Goal: Find specific page/section: Find specific page/section

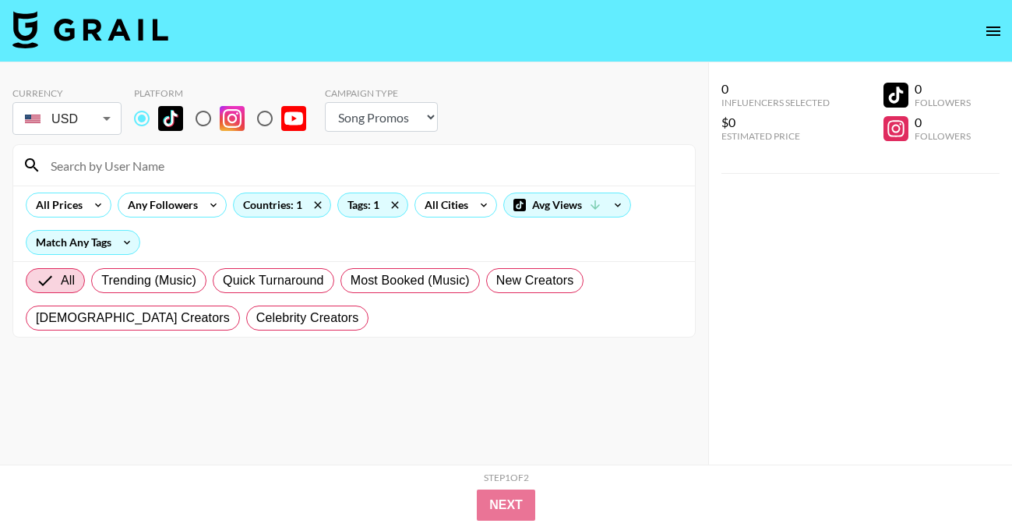
select select "Song"
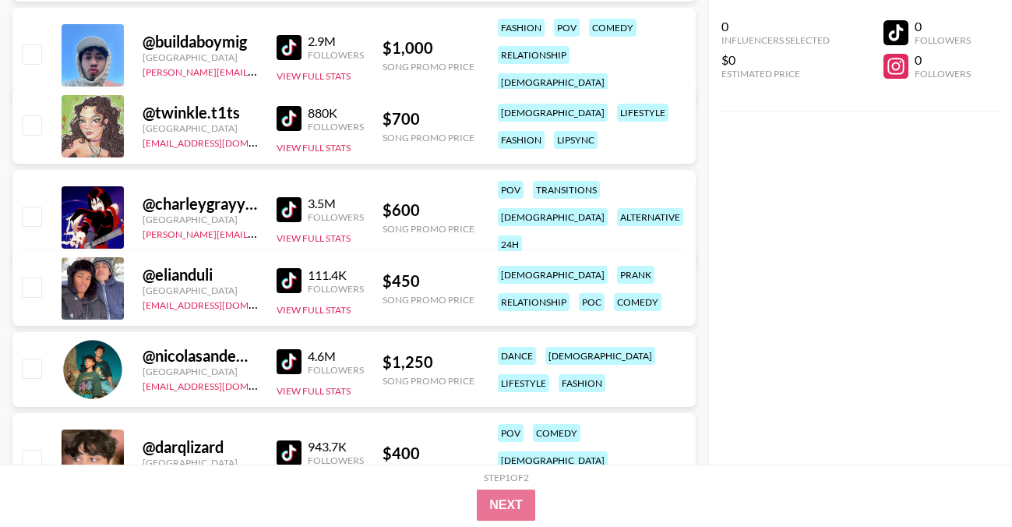
scroll to position [2333, 0]
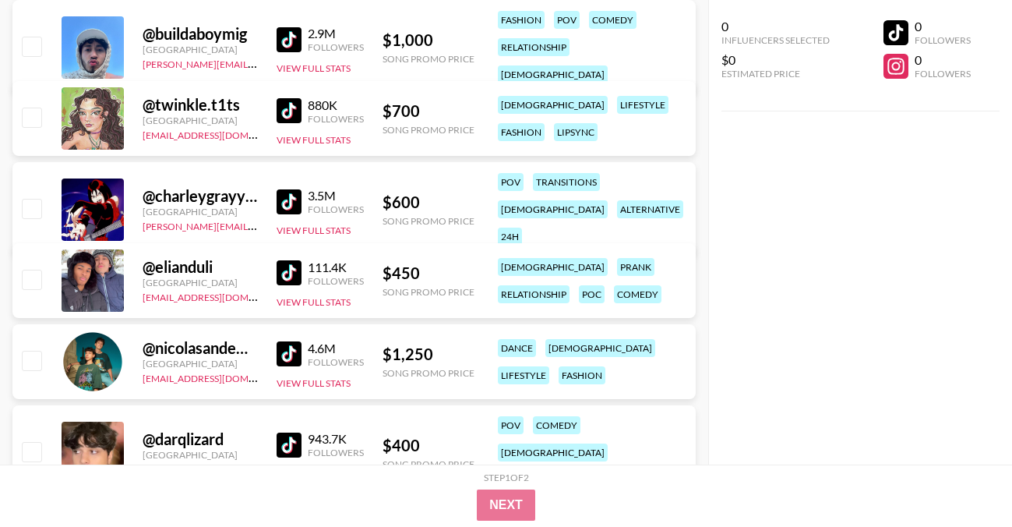
click at [297, 277] on img at bounding box center [289, 272] width 25 height 25
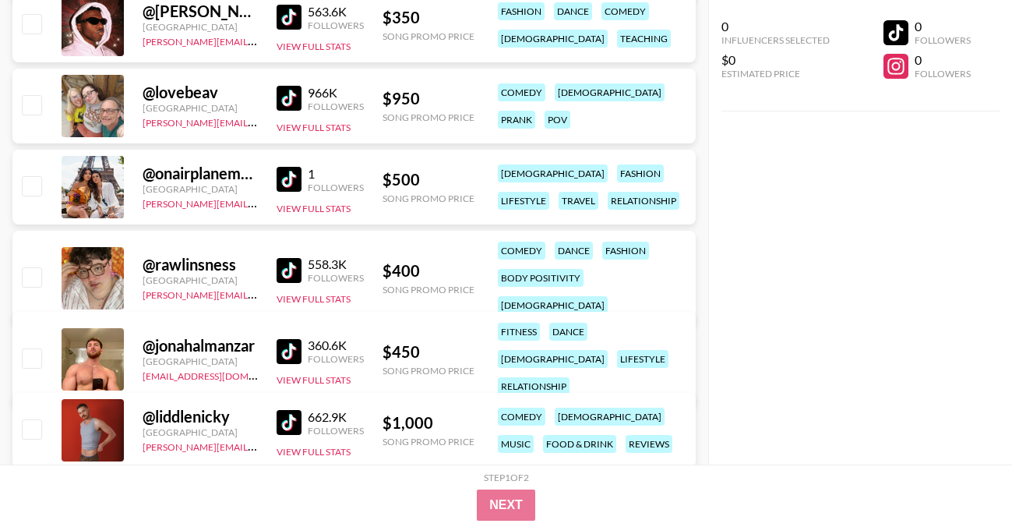
scroll to position [5039, 0]
click at [278, 257] on img at bounding box center [289, 269] width 25 height 25
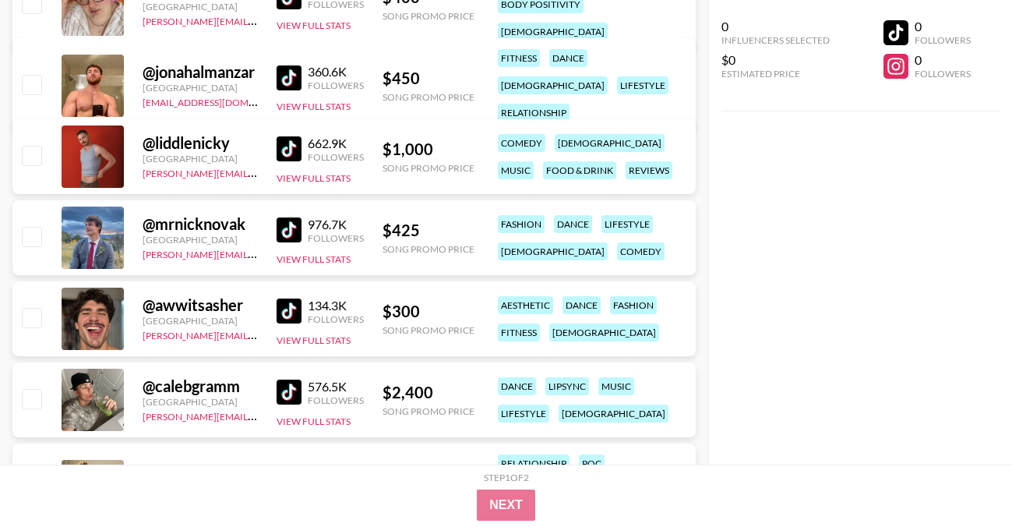
scroll to position [5349, 0]
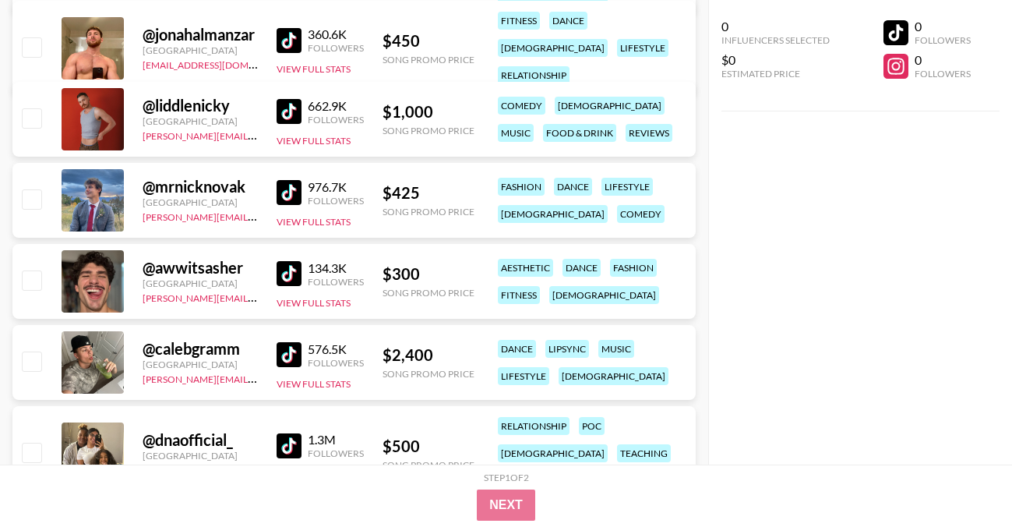
click at [296, 266] on img at bounding box center [289, 273] width 25 height 25
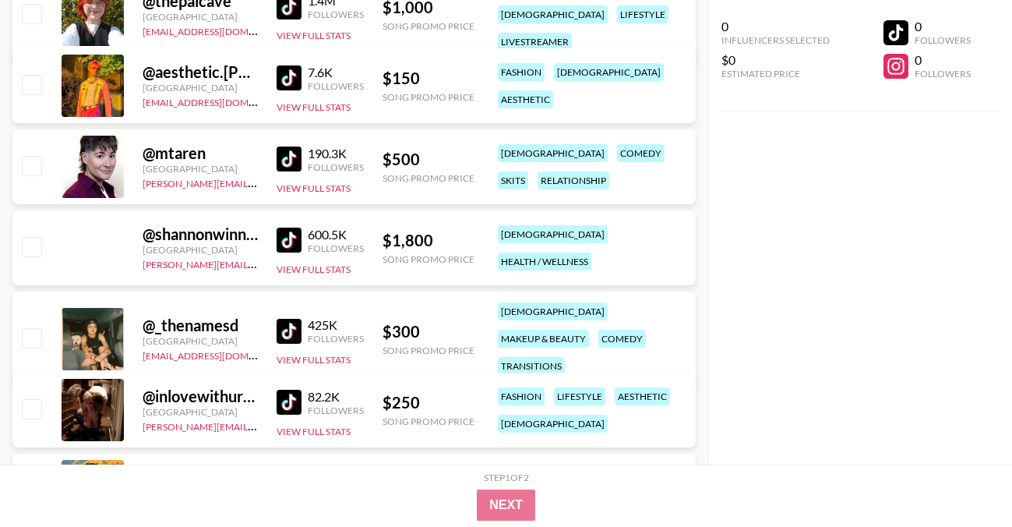
scroll to position [6966, 0]
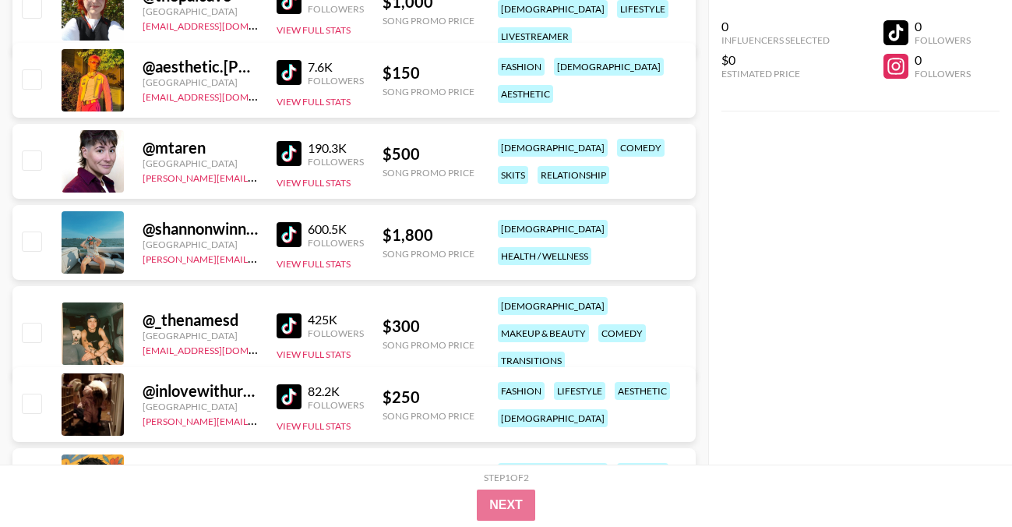
click at [291, 148] on img at bounding box center [289, 153] width 25 height 25
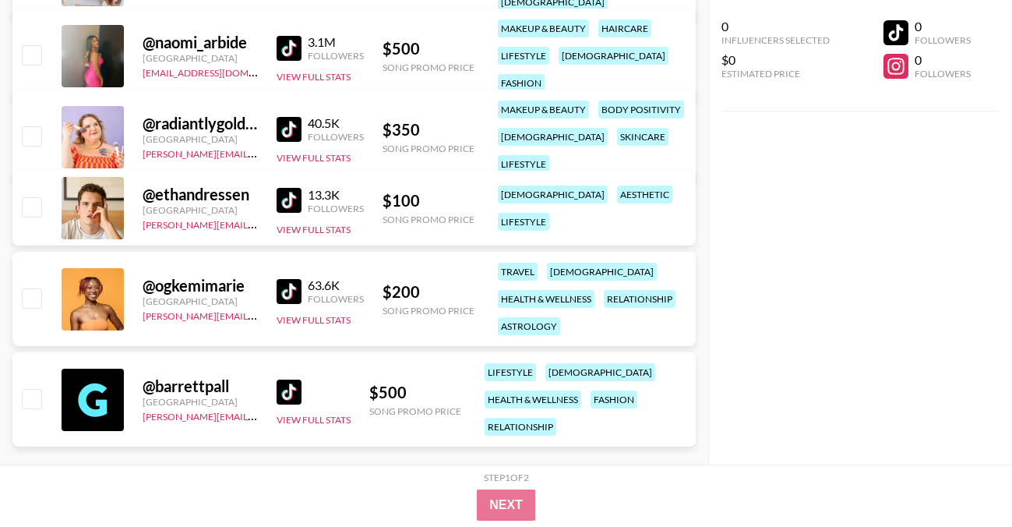
scroll to position [7812, 0]
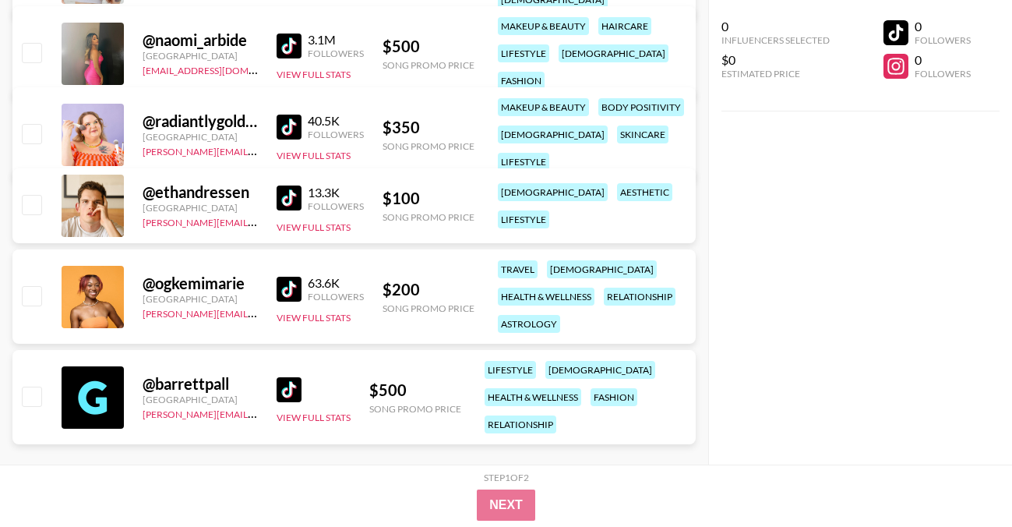
click at [297, 122] on img at bounding box center [289, 126] width 25 height 25
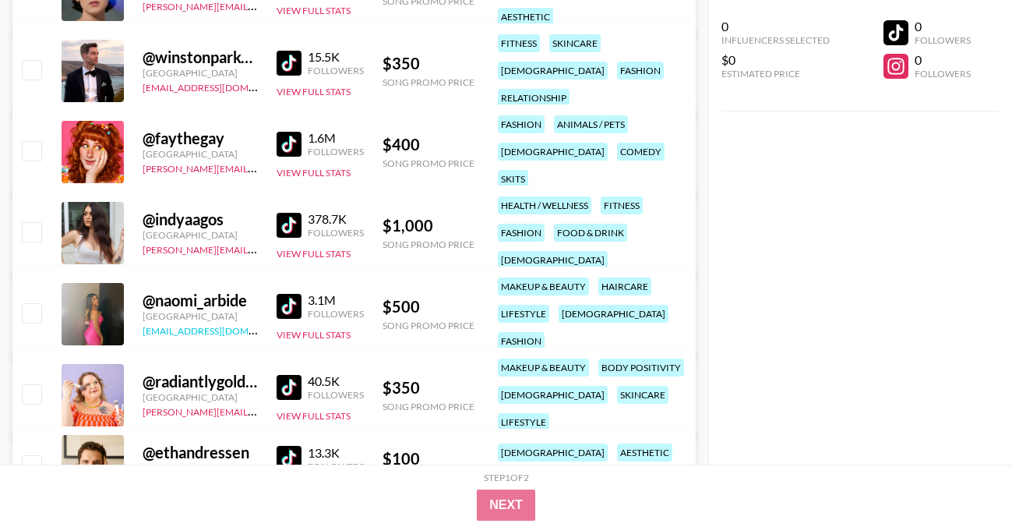
scroll to position [7554, 0]
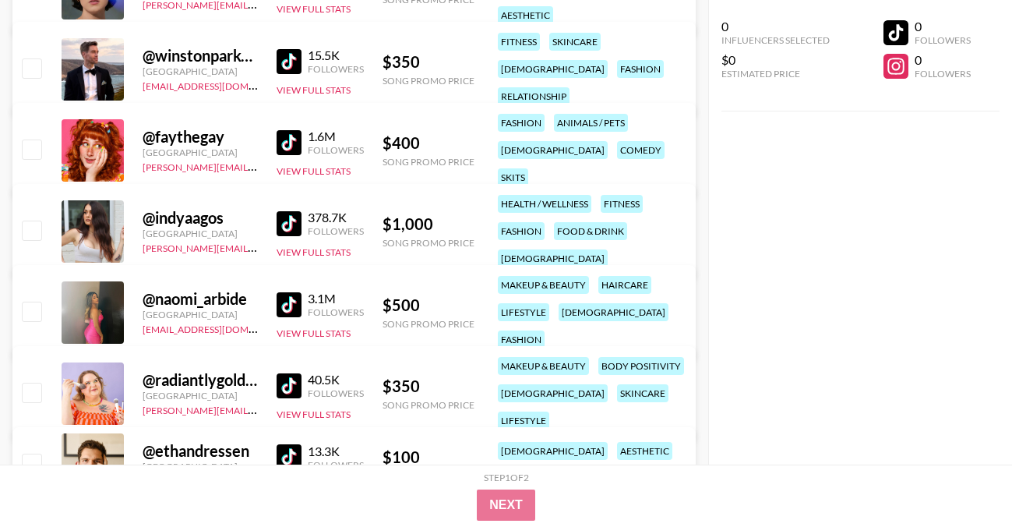
click at [297, 295] on img at bounding box center [289, 304] width 25 height 25
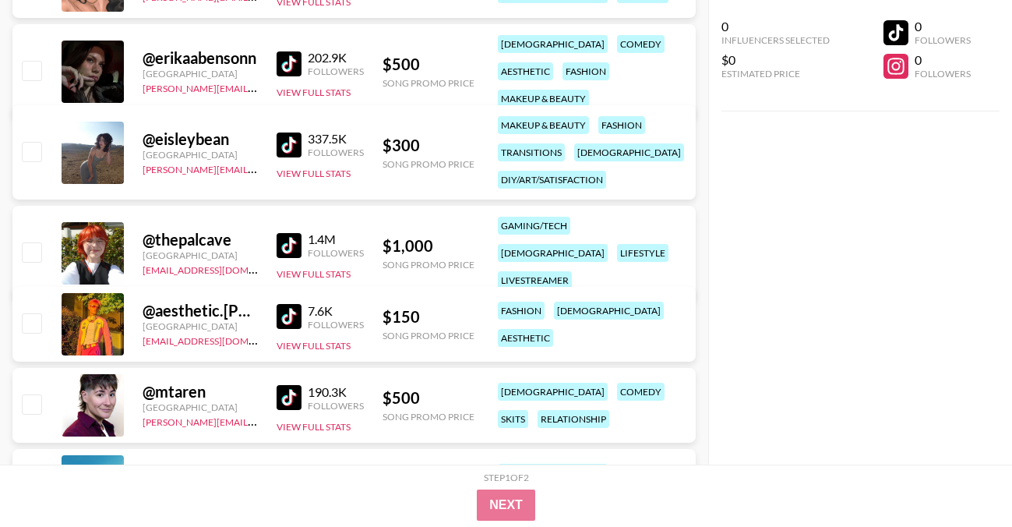
scroll to position [6682, 0]
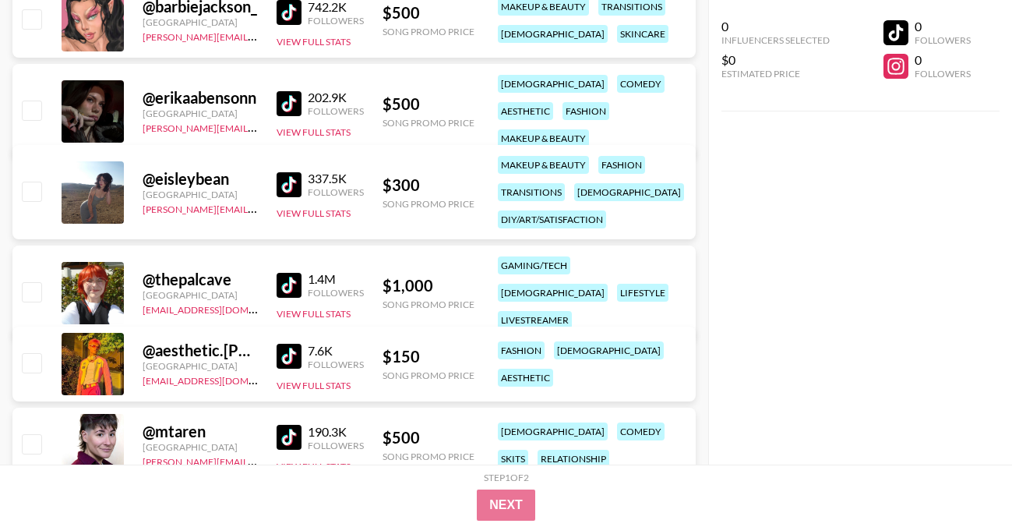
click at [292, 182] on img at bounding box center [289, 184] width 25 height 25
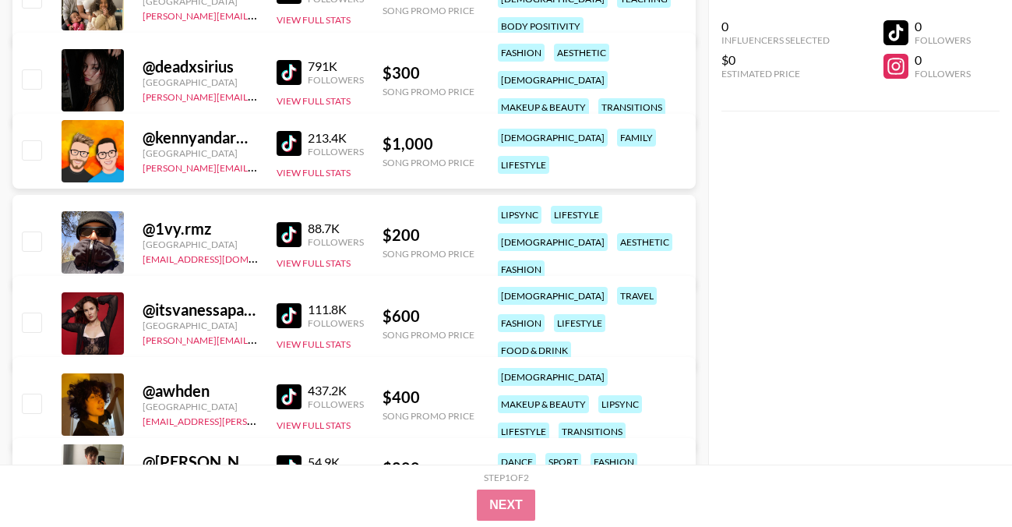
scroll to position [5802, 0]
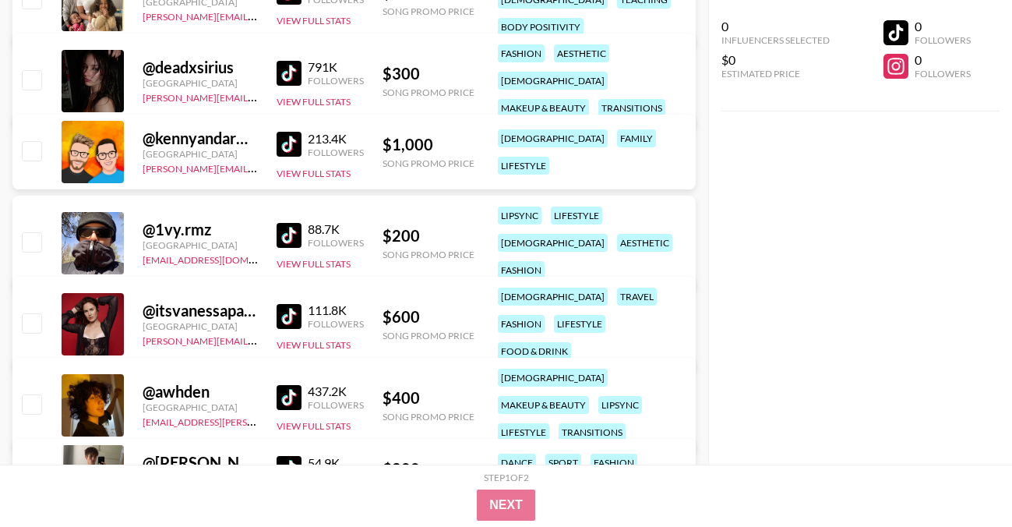
click at [290, 385] on img at bounding box center [289, 397] width 25 height 25
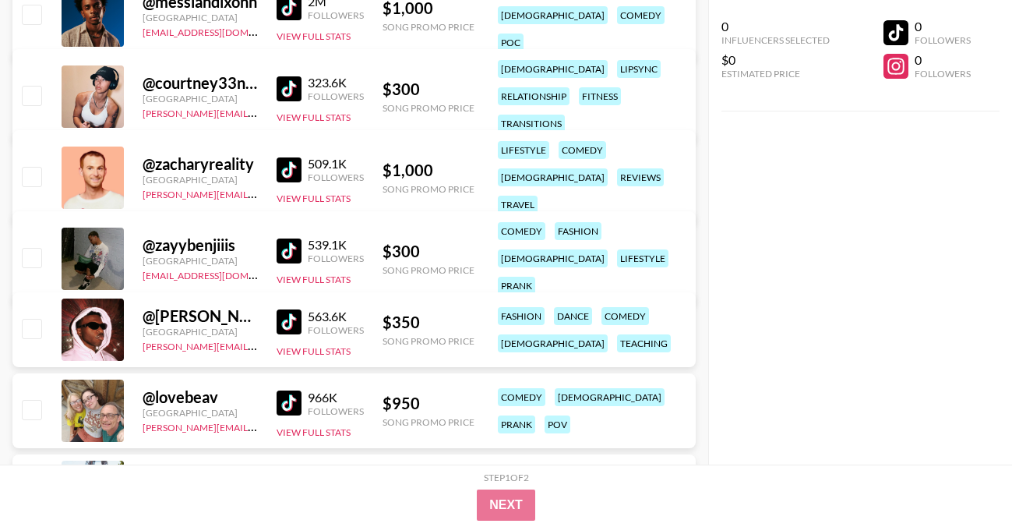
scroll to position [4726, 0]
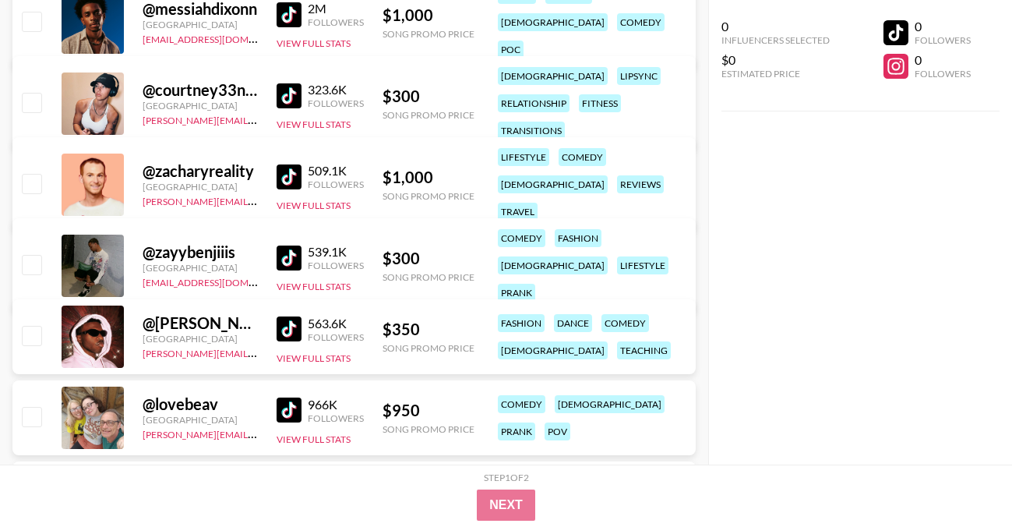
click at [289, 327] on img at bounding box center [289, 328] width 25 height 25
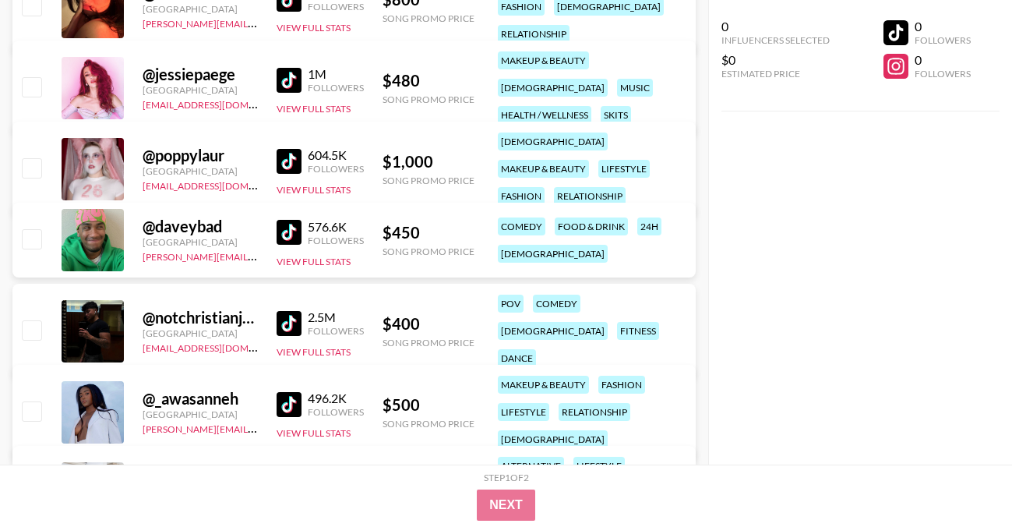
scroll to position [3006, 0]
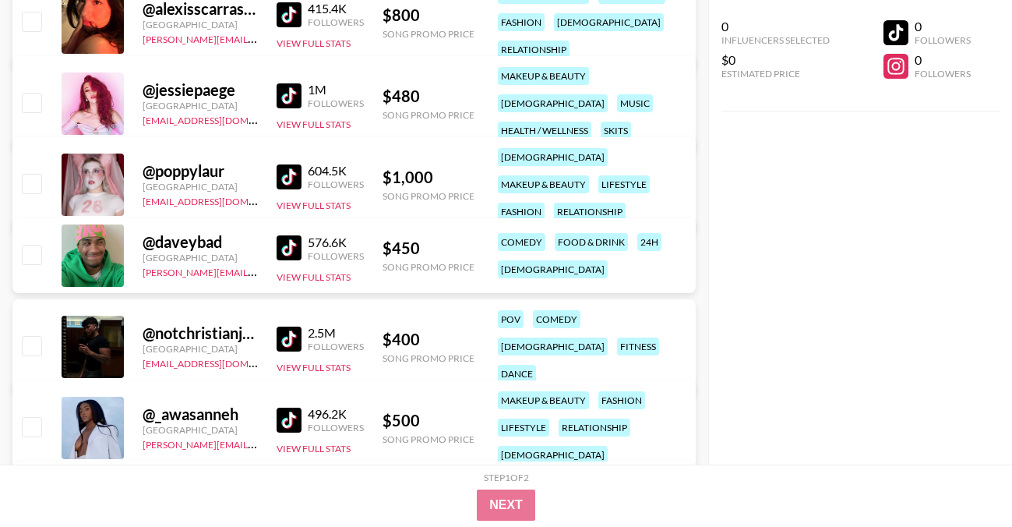
click at [294, 249] on img at bounding box center [289, 247] width 25 height 25
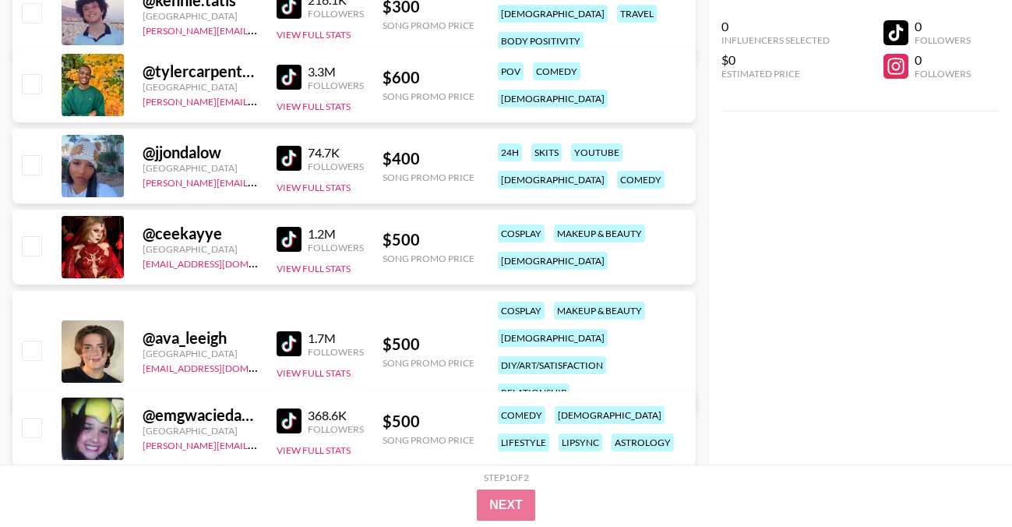
scroll to position [621, 0]
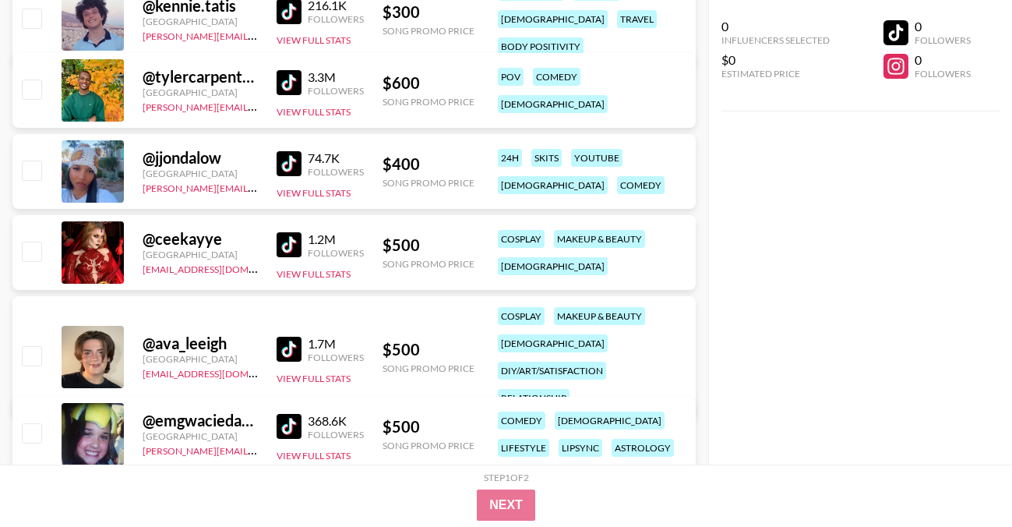
click at [294, 82] on img at bounding box center [289, 82] width 25 height 25
